Goal: Book appointment/travel/reservation

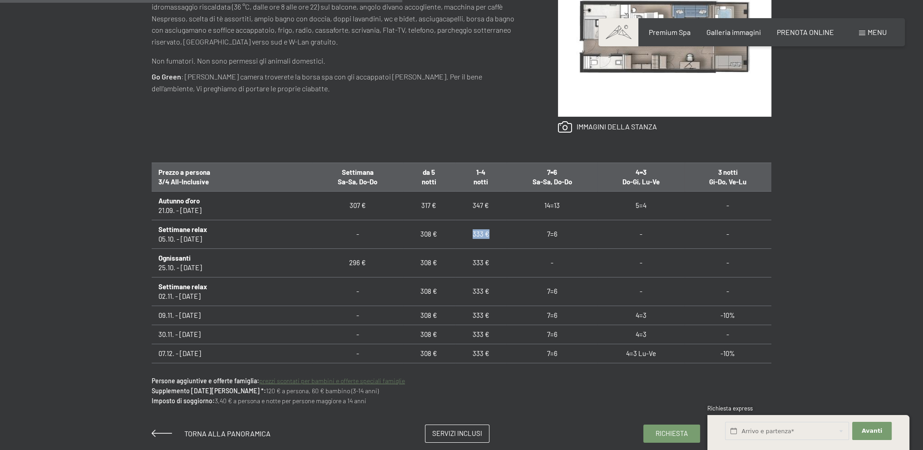
drag, startPoint x: 464, startPoint y: 232, endPoint x: 488, endPoint y: 234, distance: 24.2
click at [488, 234] on td "333 €" at bounding box center [481, 234] width 52 height 29
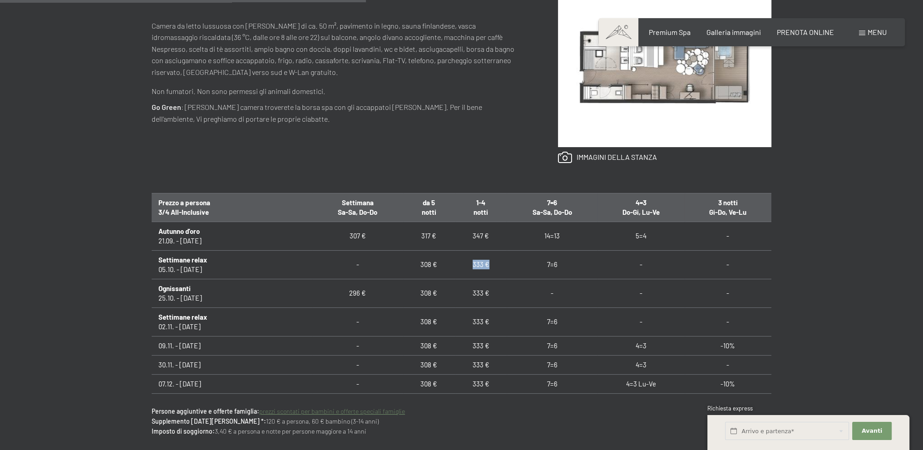
scroll to position [454, 0]
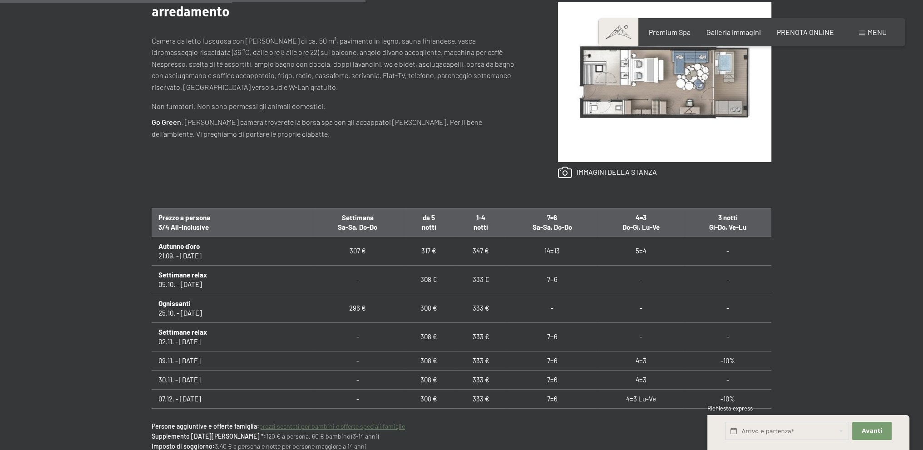
click at [508, 281] on td "7=6" at bounding box center [552, 279] width 91 height 29
drag, startPoint x: 470, startPoint y: 250, endPoint x: 488, endPoint y: 250, distance: 17.7
click at [488, 250] on td "347 €" at bounding box center [481, 251] width 52 height 29
click at [493, 278] on td "333 €" at bounding box center [481, 279] width 52 height 29
drag, startPoint x: 463, startPoint y: 281, endPoint x: 488, endPoint y: 280, distance: 25.9
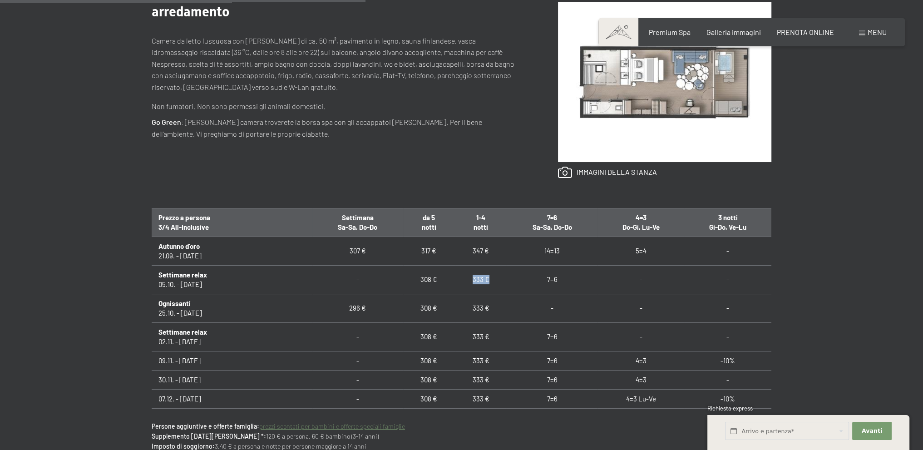
click at [488, 280] on td "333 €" at bounding box center [481, 279] width 52 height 29
click at [491, 285] on td "333 €" at bounding box center [481, 279] width 52 height 29
drag, startPoint x: 457, startPoint y: 279, endPoint x: 490, endPoint y: 281, distance: 33.7
click at [490, 281] on td "333 €" at bounding box center [481, 279] width 52 height 29
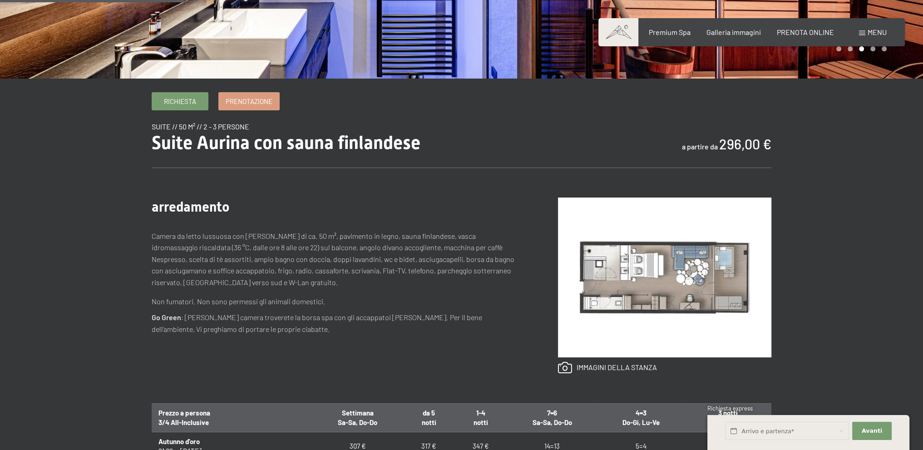
scroll to position [363, 0]
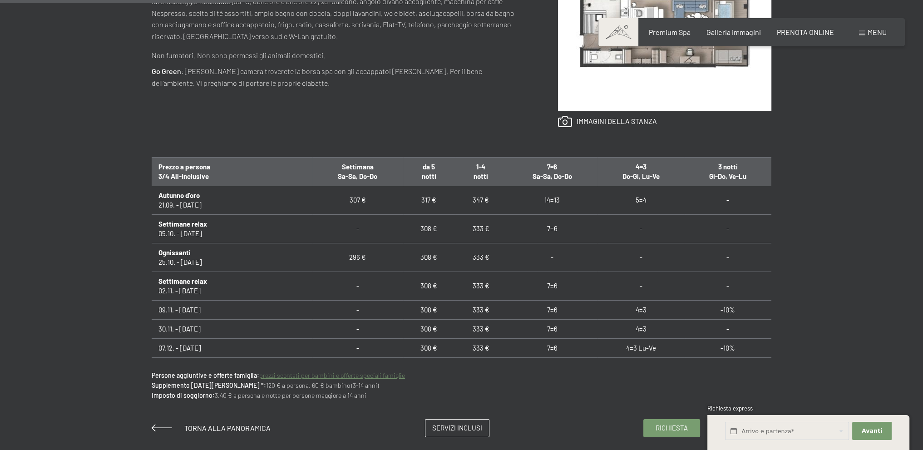
scroll to position [545, 0]
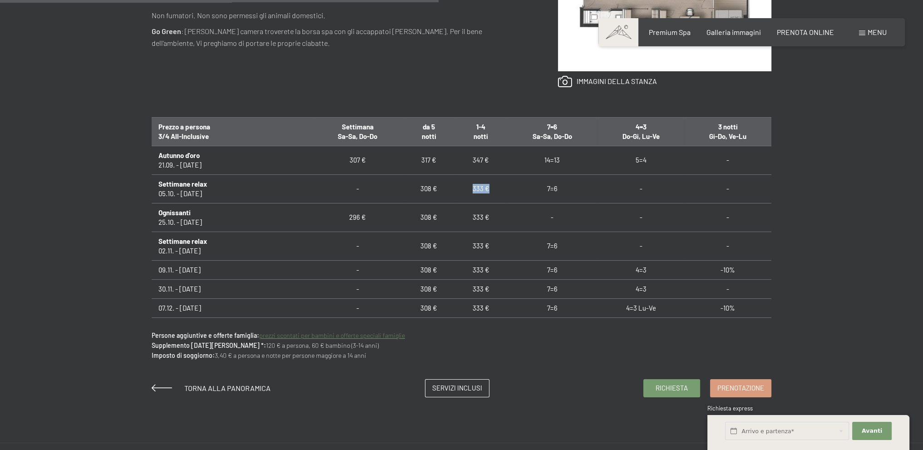
click at [497, 186] on td "333 €" at bounding box center [481, 188] width 52 height 29
drag, startPoint x: 370, startPoint y: 185, endPoint x: 391, endPoint y: 185, distance: 20.9
click at [390, 185] on td "-" at bounding box center [357, 188] width 91 height 29
drag, startPoint x: 472, startPoint y: 187, endPoint x: 504, endPoint y: 188, distance: 32.7
click at [504, 188] on tr "Settimane relax 05.10. - 25.10.25 - 308 € 333 € 7=6 - -" at bounding box center [462, 188] width 620 height 29
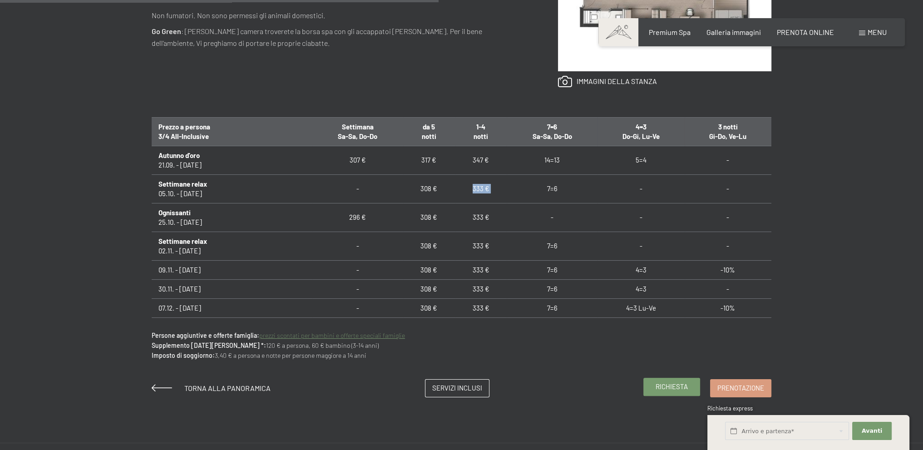
click at [658, 384] on span "Richiesta" at bounding box center [672, 387] width 32 height 10
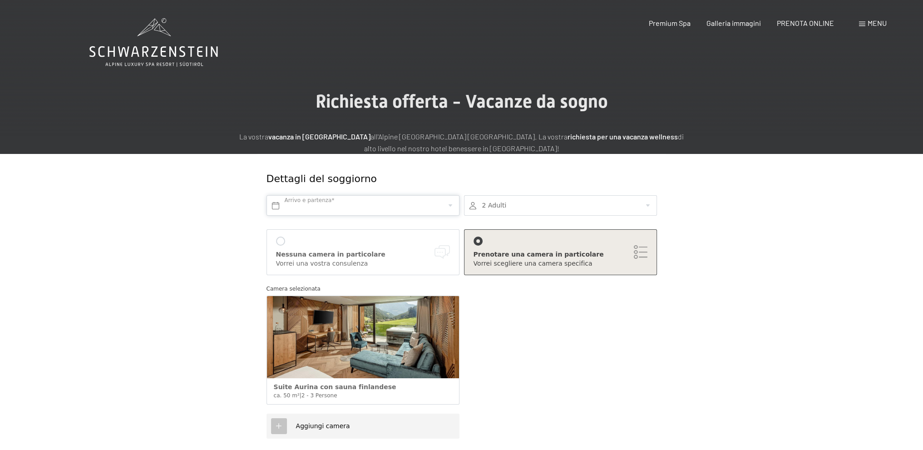
click at [401, 203] on input "text" at bounding box center [362, 205] width 193 height 20
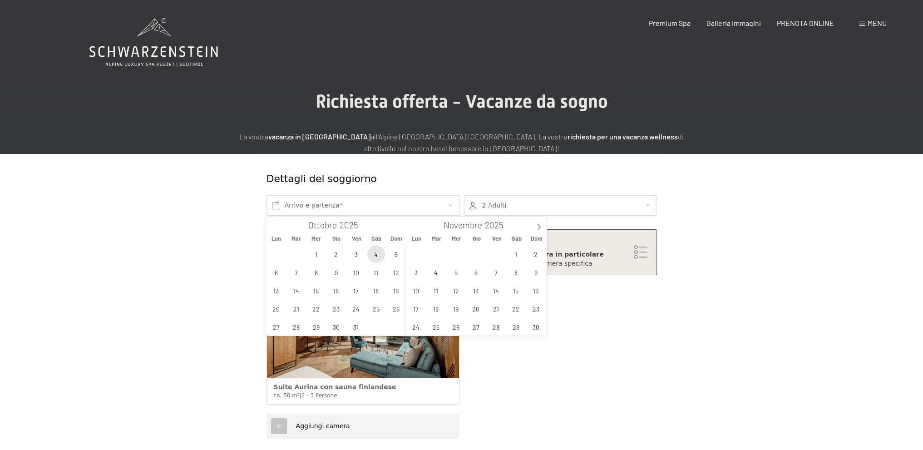
click at [378, 252] on span "4" at bounding box center [376, 254] width 18 height 18
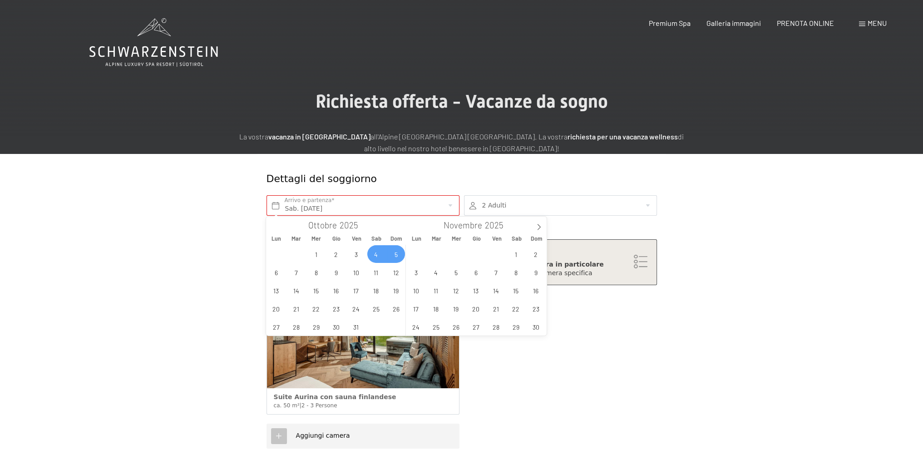
click at [395, 252] on span "5" at bounding box center [396, 254] width 18 height 18
type input "Sab. [DATE] - Dom. [DATE]"
